Goal: Transaction & Acquisition: Purchase product/service

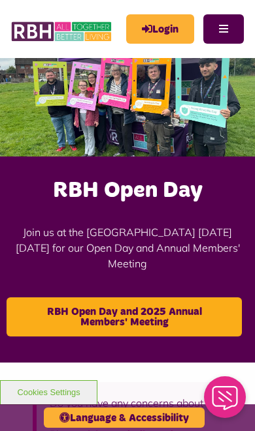
click at [170, 26] on link "Login" at bounding box center [160, 28] width 68 height 29
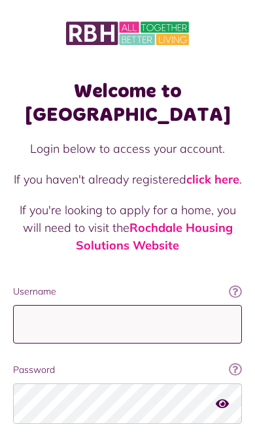
scroll to position [20, 0]
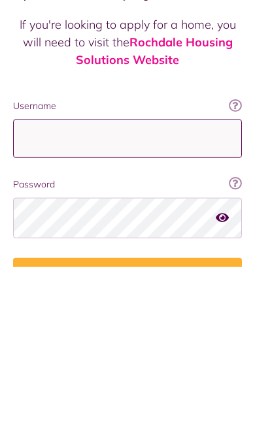
type input "**********"
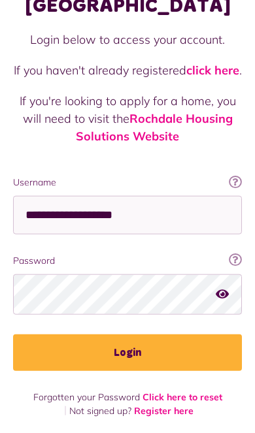
scroll to position [109, 0]
click at [144, 351] on button "Login" at bounding box center [127, 352] width 228 height 37
click at [138, 341] on button "Login" at bounding box center [127, 352] width 228 height 37
click at [136, 345] on button "Login" at bounding box center [127, 352] width 228 height 37
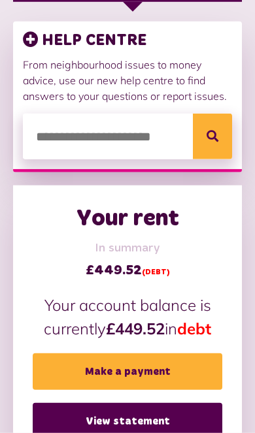
scroll to position [356, 0]
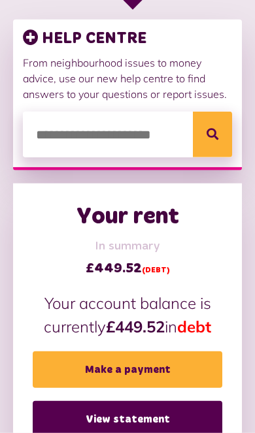
click at [166, 362] on link "Make a payment" at bounding box center [127, 369] width 189 height 37
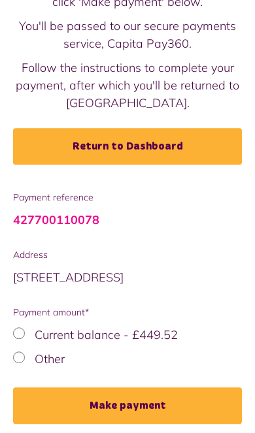
scroll to position [142, 0]
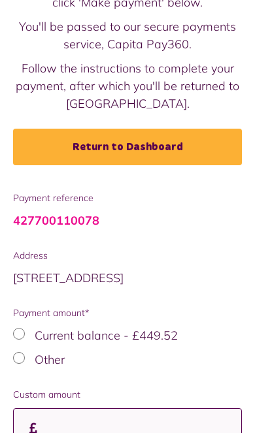
click at [128, 426] on input "Custom amount" at bounding box center [127, 427] width 228 height 39
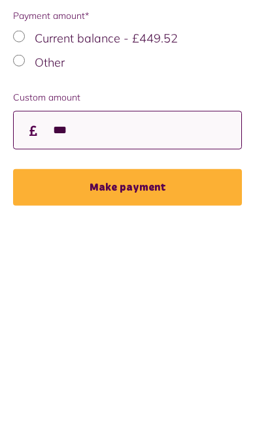
type input "***"
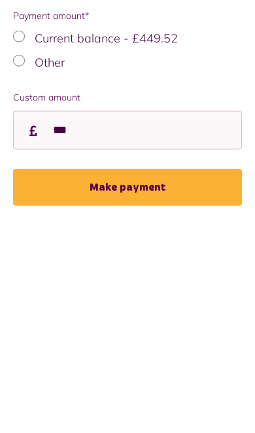
click at [146, 341] on button "Make payment" at bounding box center [127, 359] width 228 height 37
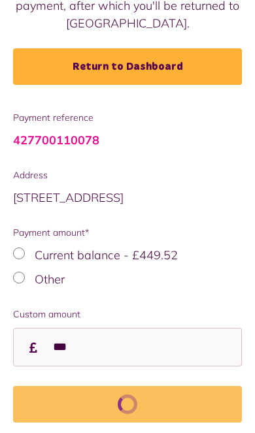
scroll to position [243, 0]
